Goal: Obtain resource: Download file/media

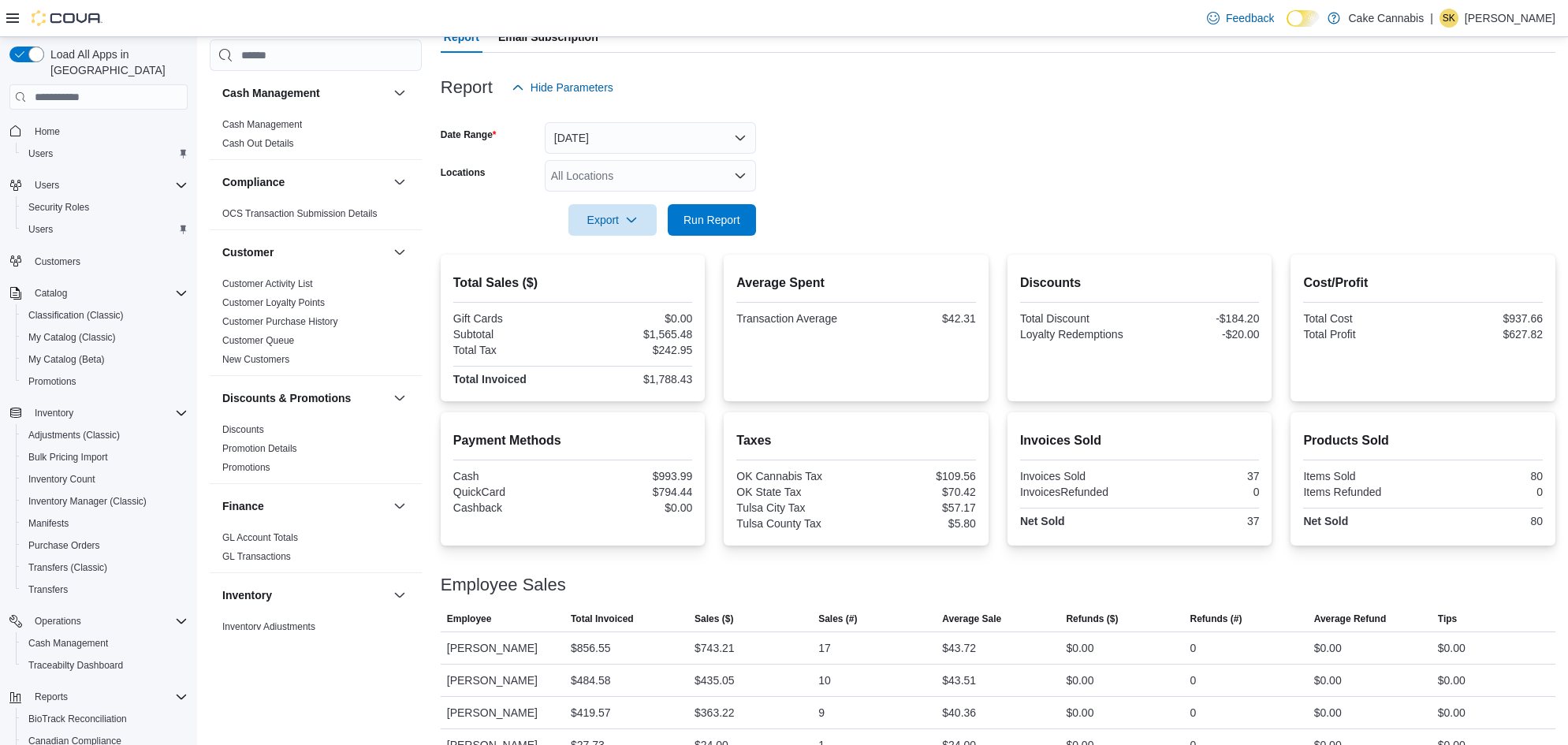
scroll to position [152, 0]
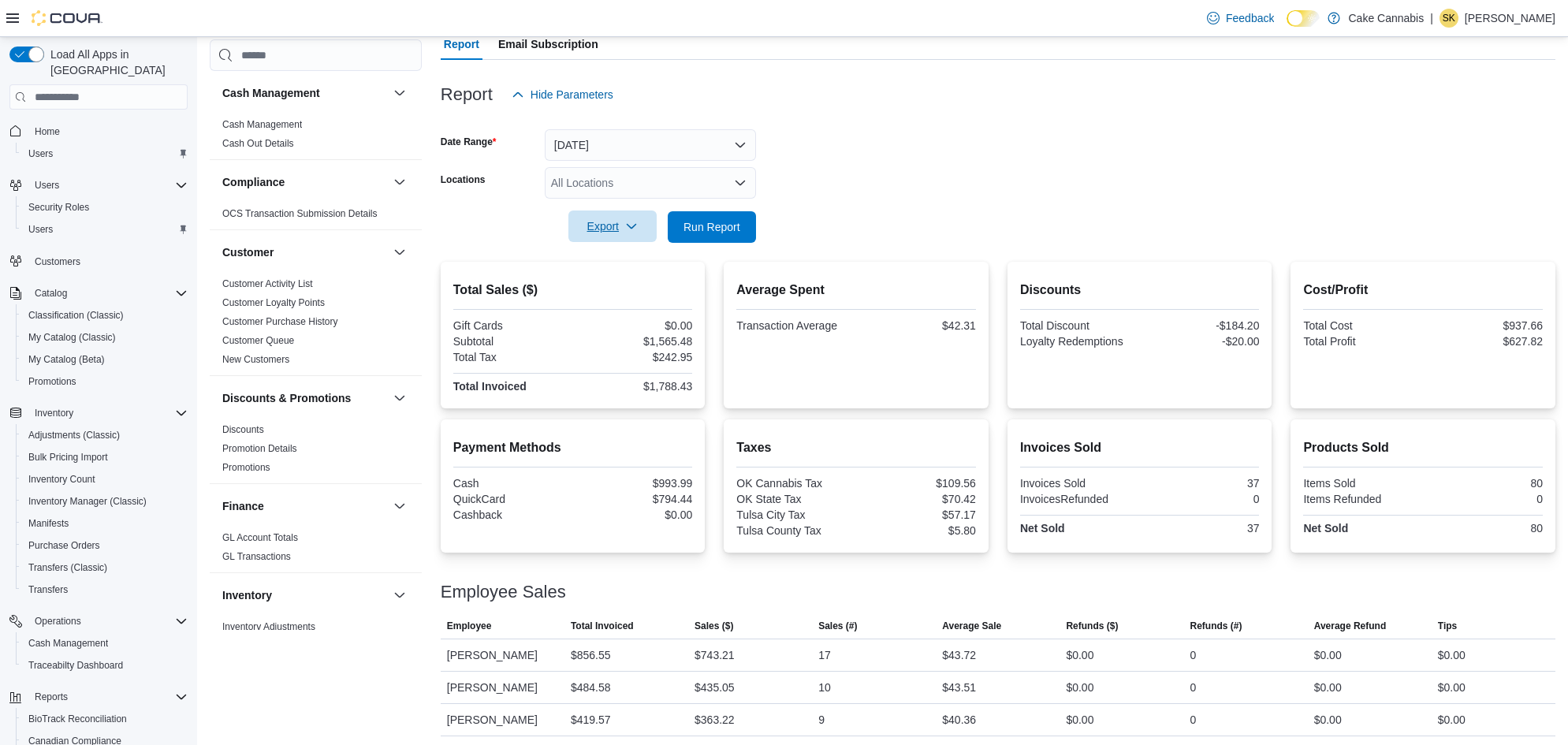
click at [590, 229] on span "Export" at bounding box center [612, 226] width 69 height 32
click at [604, 290] on span "Export to Pdf" at bounding box center [614, 289] width 71 height 12
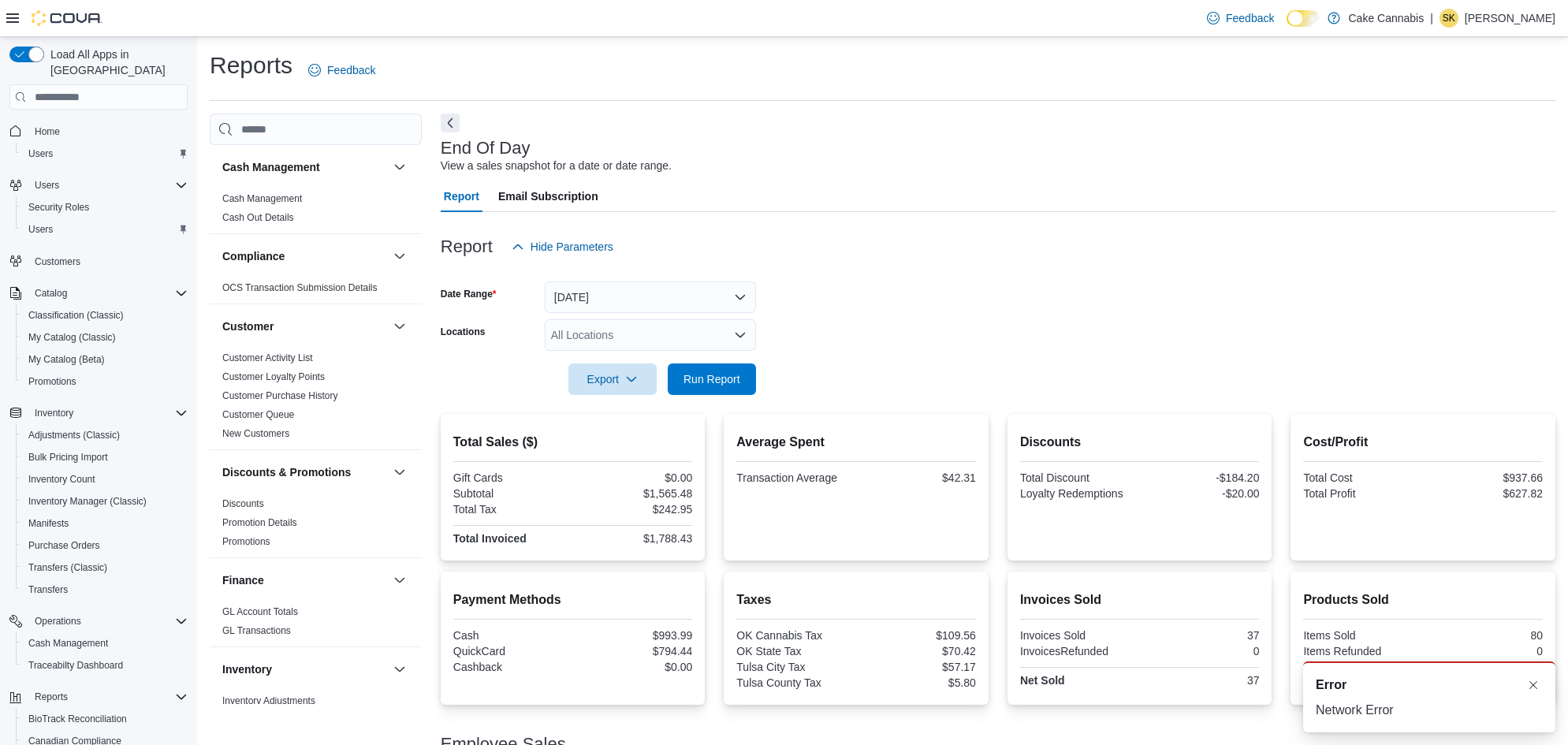
scroll to position [0, 0]
drag, startPoint x: 1254, startPoint y: 24, endPoint x: 1213, endPoint y: 192, distance: 172.9
click at [1213, 192] on div "Report Email Subscription" at bounding box center [998, 196] width 1115 height 32
click at [628, 380] on icon "button" at bounding box center [631, 378] width 12 height 12
click at [597, 440] on span "Export to Pdf" at bounding box center [614, 441] width 71 height 12
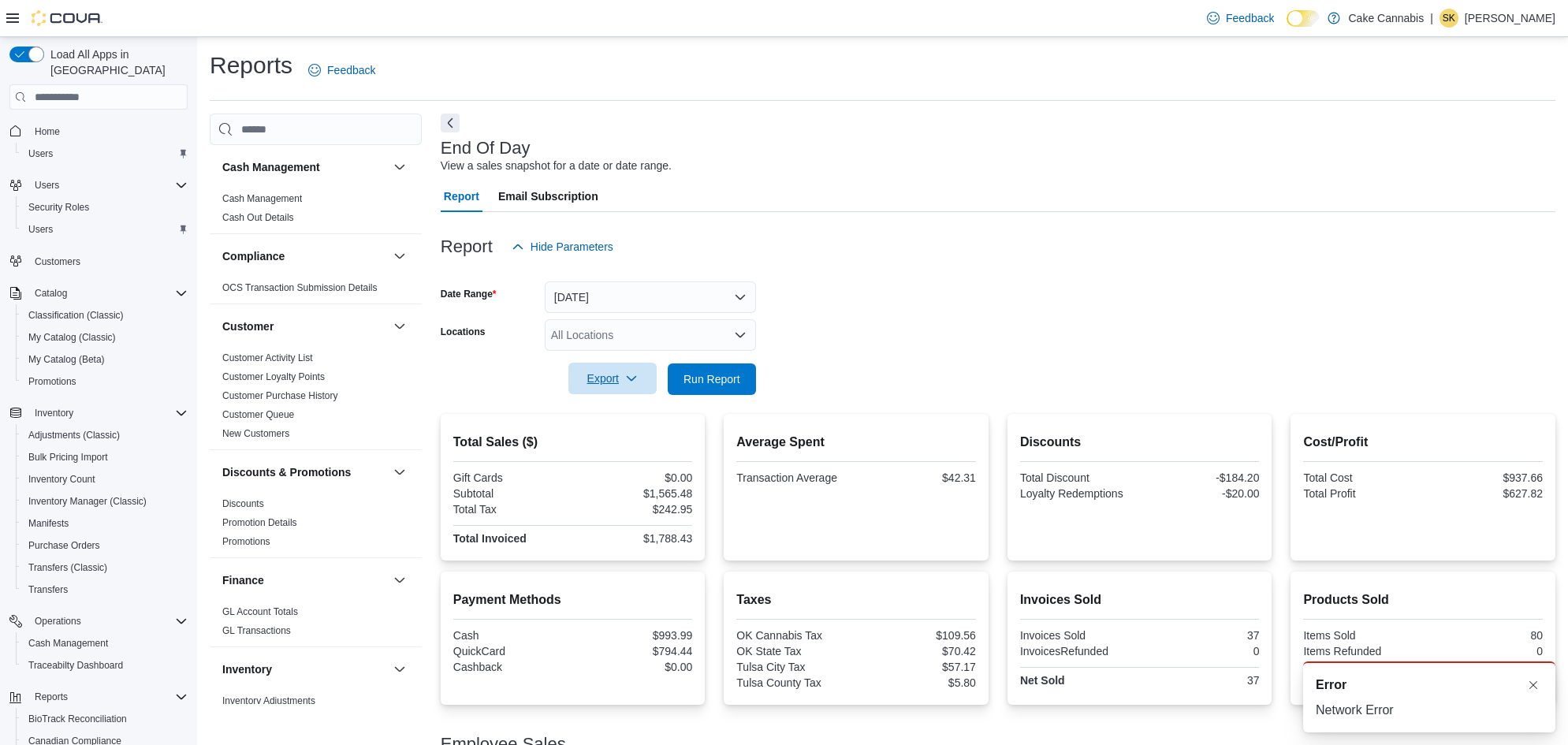
click at [1361, 704] on div "Network Error" at bounding box center [1429, 710] width 227 height 19
drag, startPoint x: 1326, startPoint y: 681, endPoint x: 1557, endPoint y: 723, distance: 234.8
click at [1328, 682] on span "Error" at bounding box center [1332, 685] width 31 height 19
click at [1535, 689] on button "Dismiss toast" at bounding box center [1533, 684] width 19 height 19
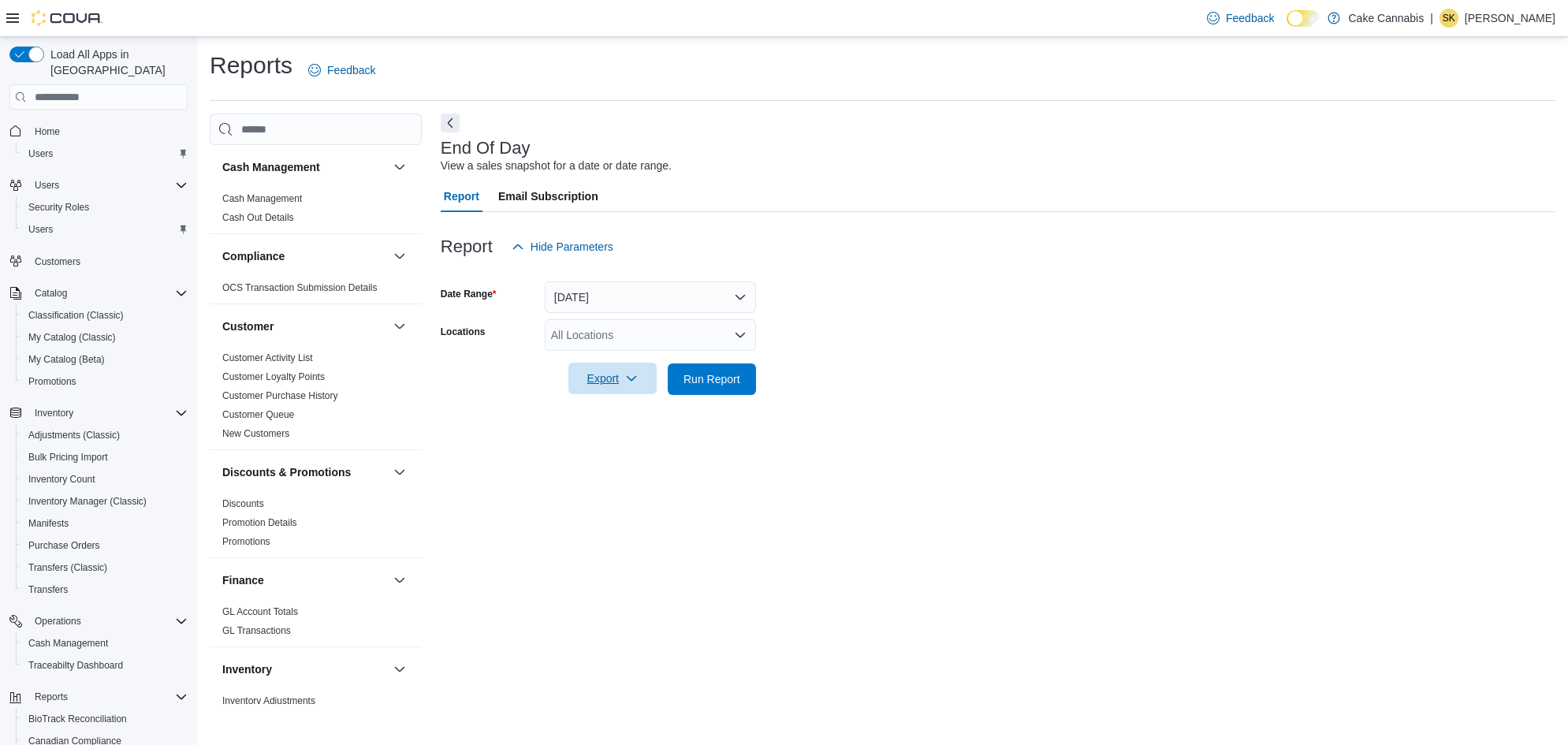
click at [609, 384] on span "Export" at bounding box center [612, 378] width 69 height 32
click at [605, 448] on span "Export to Pdf" at bounding box center [614, 441] width 71 height 12
